Goal: Navigation & Orientation: Find specific page/section

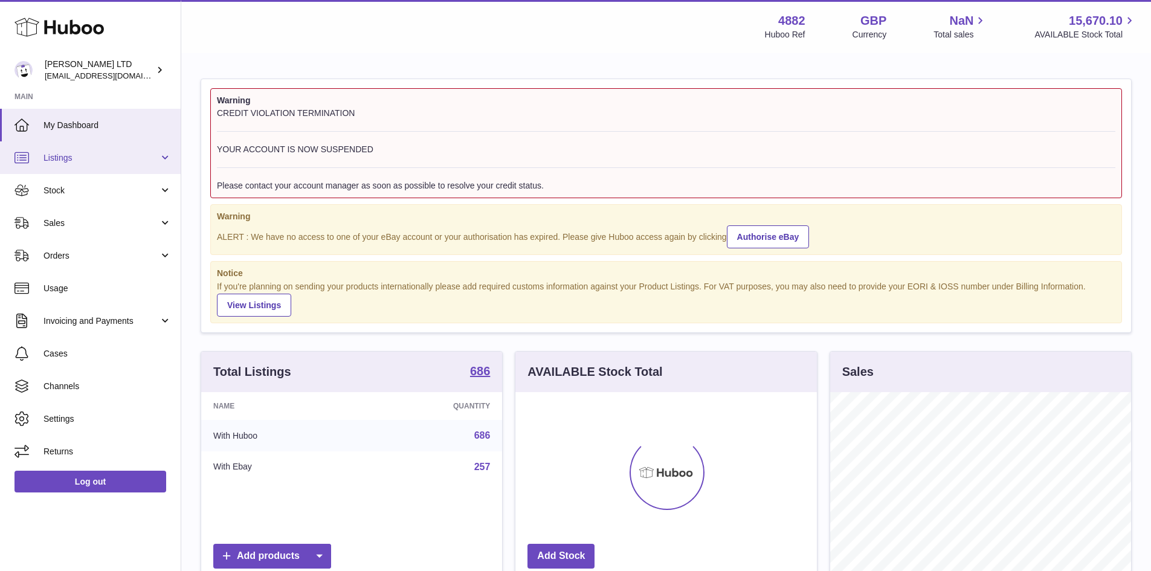
scroll to position [189, 301]
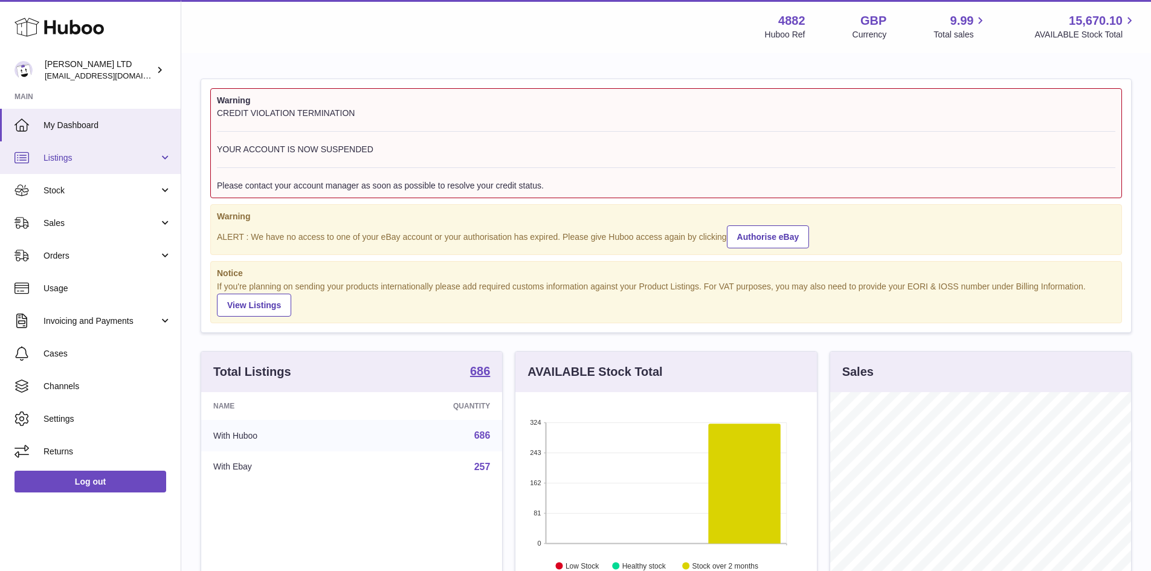
click at [129, 162] on span "Listings" at bounding box center [101, 157] width 115 height 11
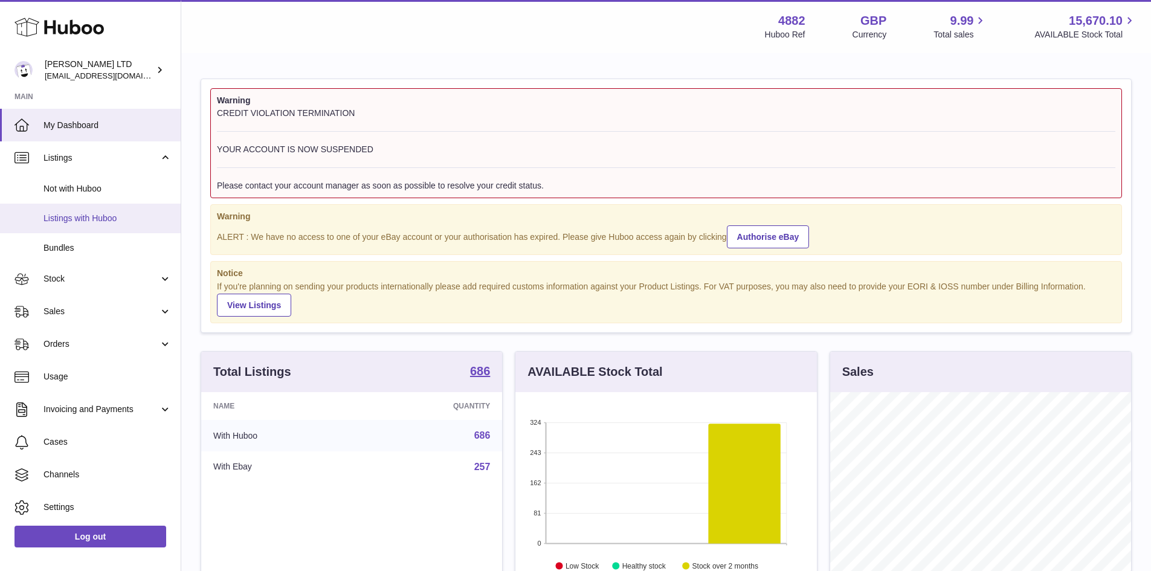
click at [114, 220] on span "Listings with Huboo" at bounding box center [108, 218] width 128 height 11
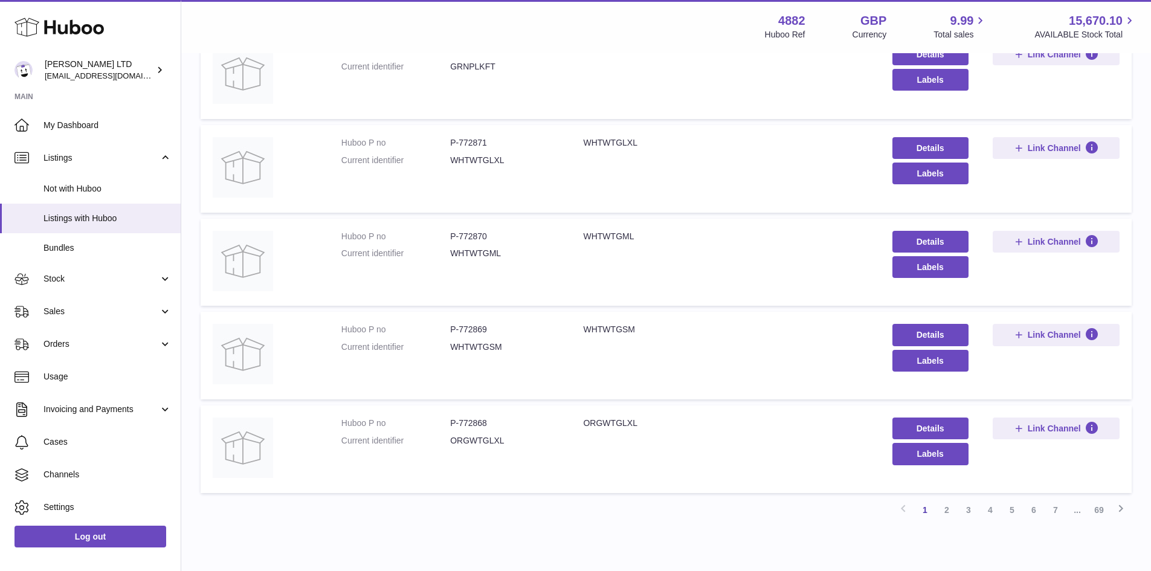
scroll to position [706, 0]
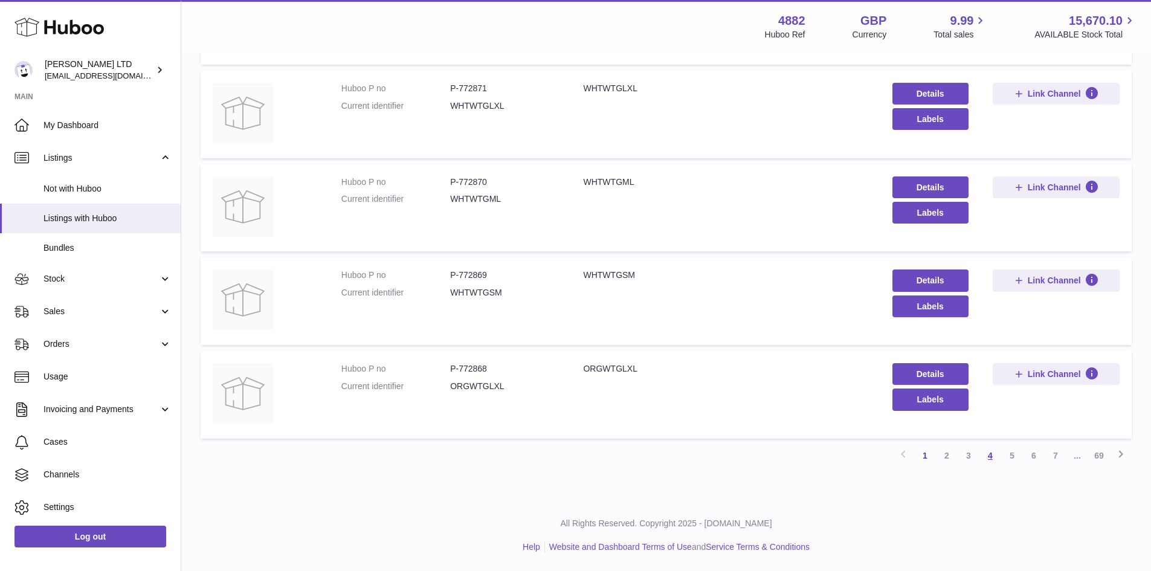
click at [988, 451] on link "4" at bounding box center [990, 456] width 22 height 22
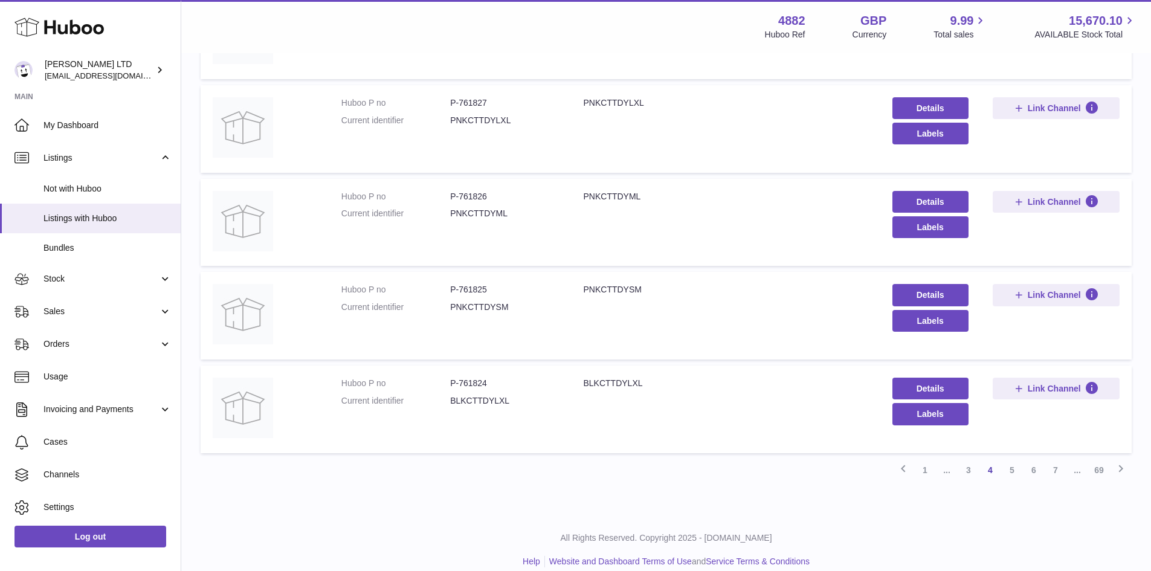
scroll to position [706, 0]
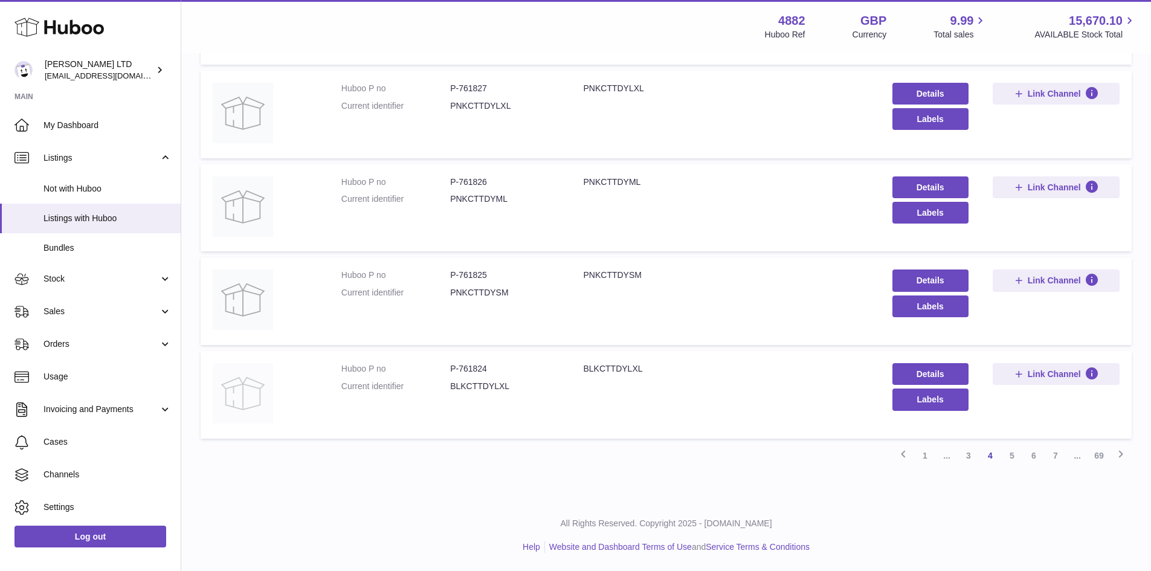
click at [243, 393] on img at bounding box center [243, 393] width 60 height 60
click at [921, 454] on link "1" at bounding box center [925, 456] width 22 height 22
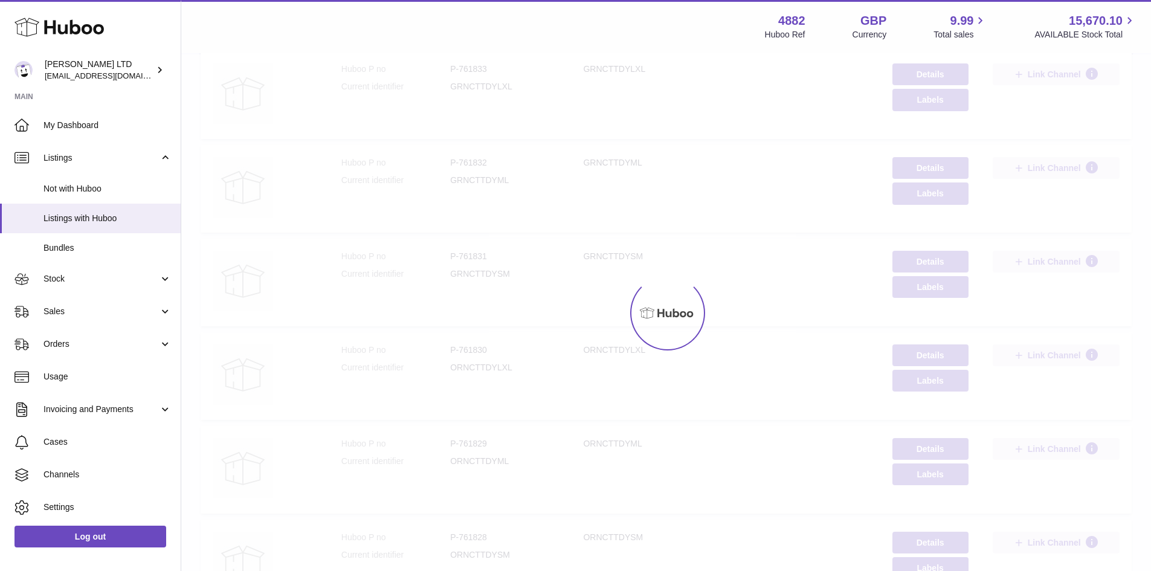
scroll to position [54, 0]
